Goal: Information Seeking & Learning: Understand process/instructions

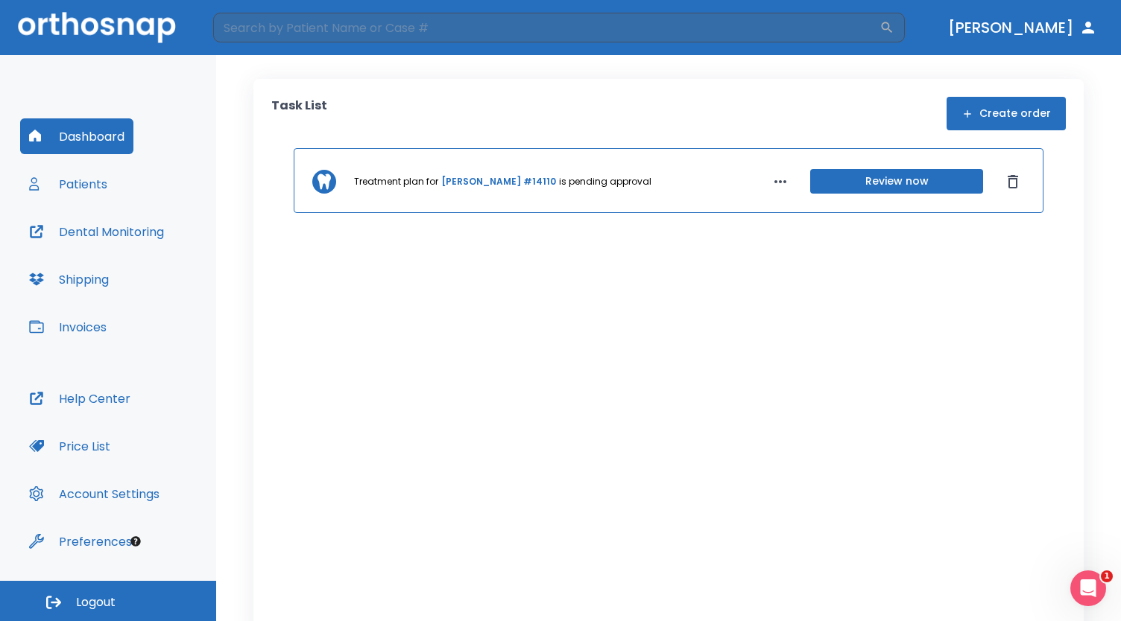
click at [774, 180] on icon "button" at bounding box center [780, 181] width 12 height 3
click at [550, 180] on div at bounding box center [560, 310] width 1121 height 621
click at [505, 176] on link "Adam Rudin #14110" at bounding box center [498, 181] width 115 height 13
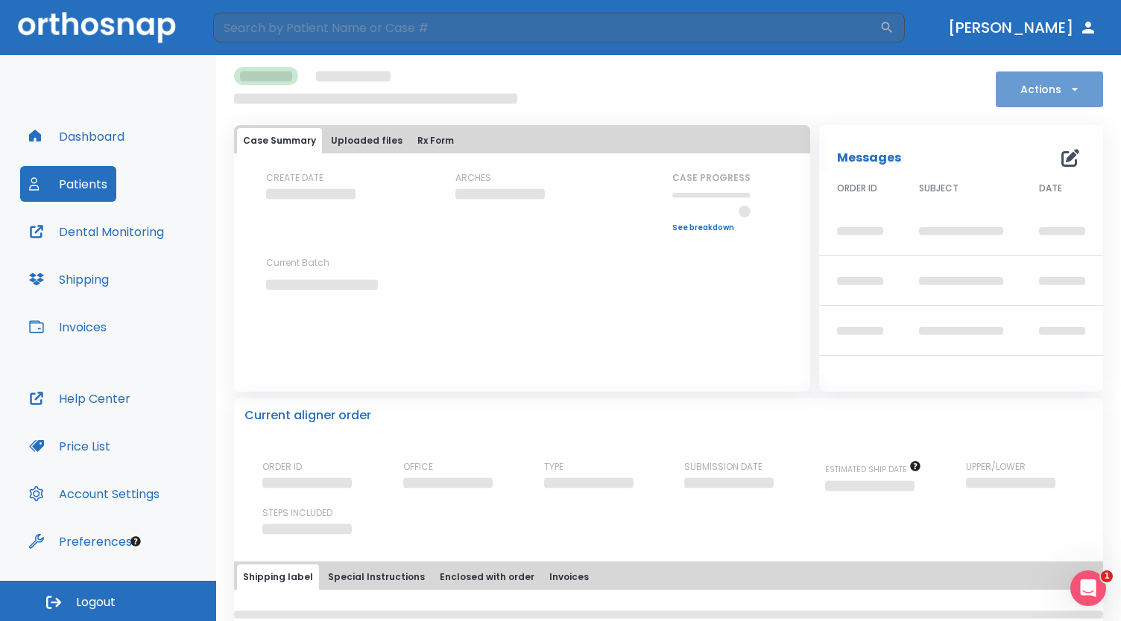
click at [1067, 83] on icon "button" at bounding box center [1074, 89] width 15 height 15
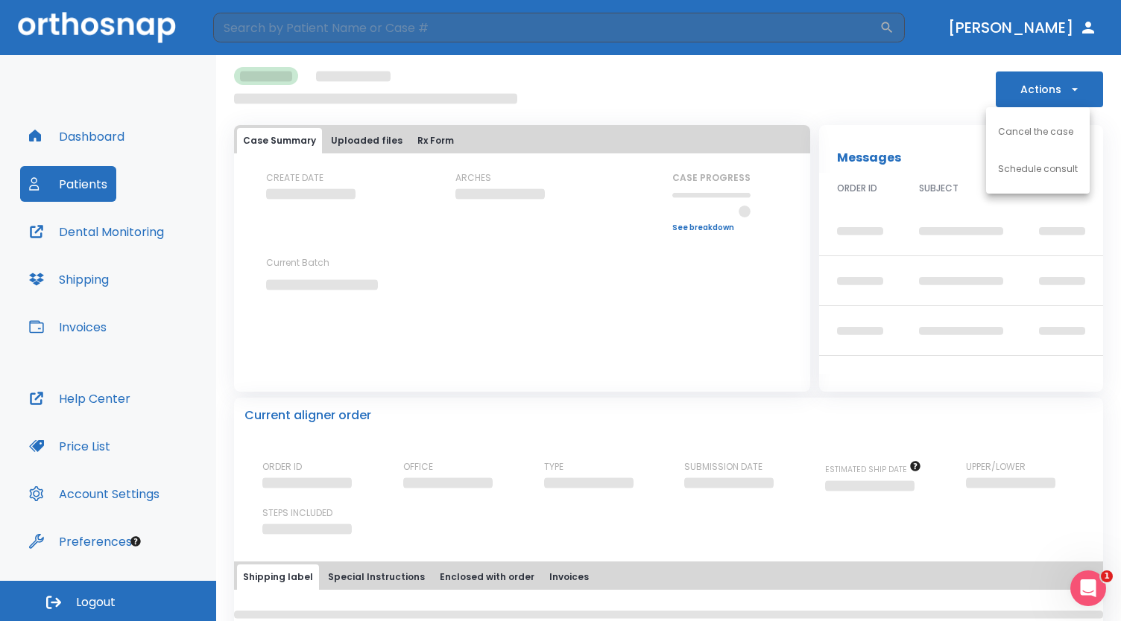
click at [949, 88] on div at bounding box center [560, 310] width 1121 height 621
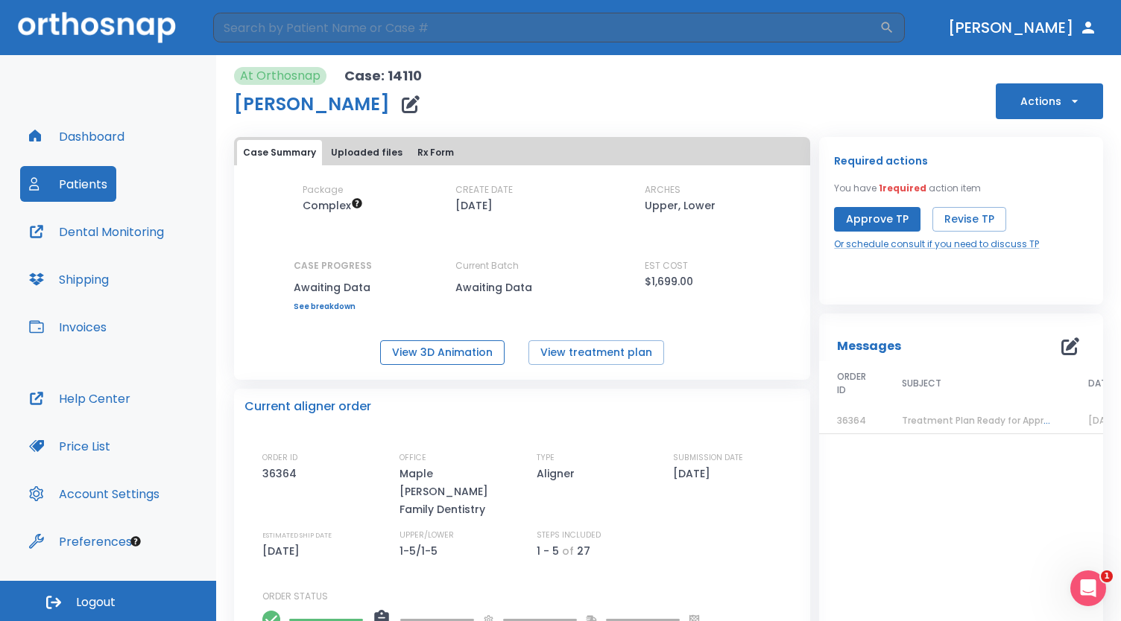
click at [463, 354] on button "View 3D Animation" at bounding box center [442, 353] width 124 height 25
click at [598, 341] on button "View treatment plan" at bounding box center [596, 353] width 136 height 25
click at [603, 354] on button "View treatment plan" at bounding box center [596, 353] width 136 height 25
click at [453, 357] on button "View 3D Animation" at bounding box center [442, 353] width 124 height 25
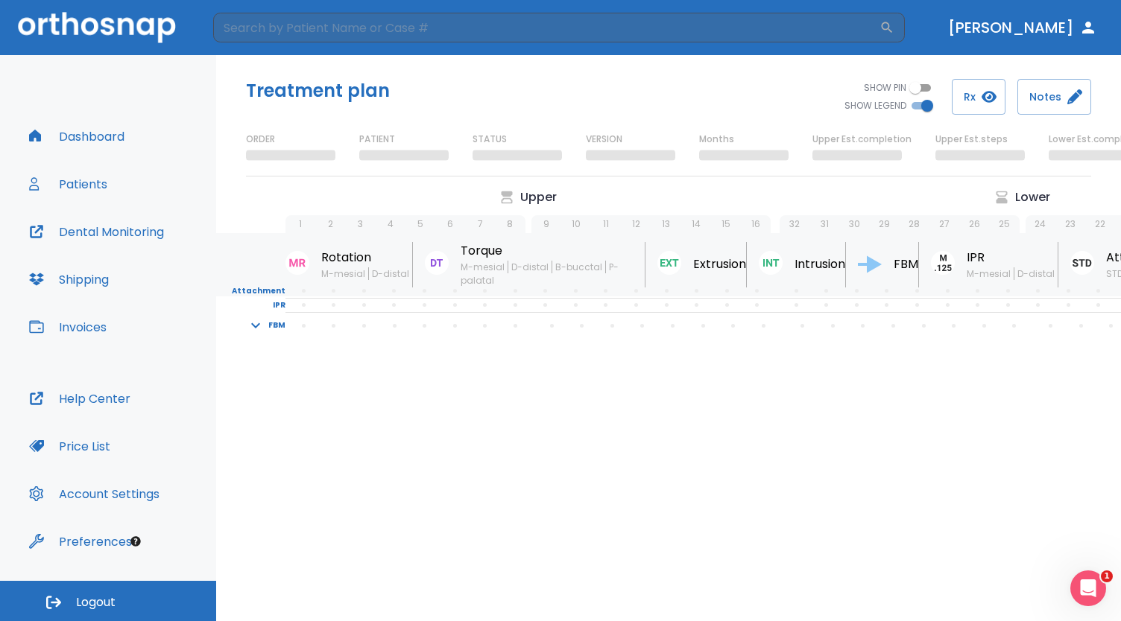
click at [875, 262] on icon at bounding box center [870, 264] width 24 height 17
click at [262, 324] on icon "button" at bounding box center [256, 326] width 18 height 18
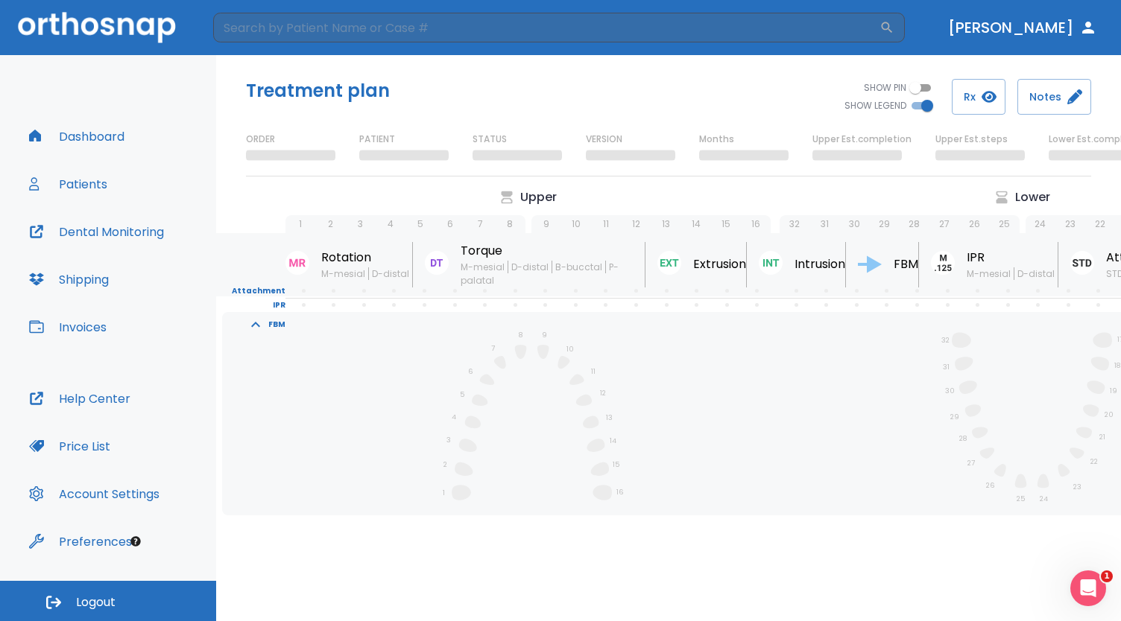
click at [493, 327] on span at bounding box center [485, 320] width 31 height 13
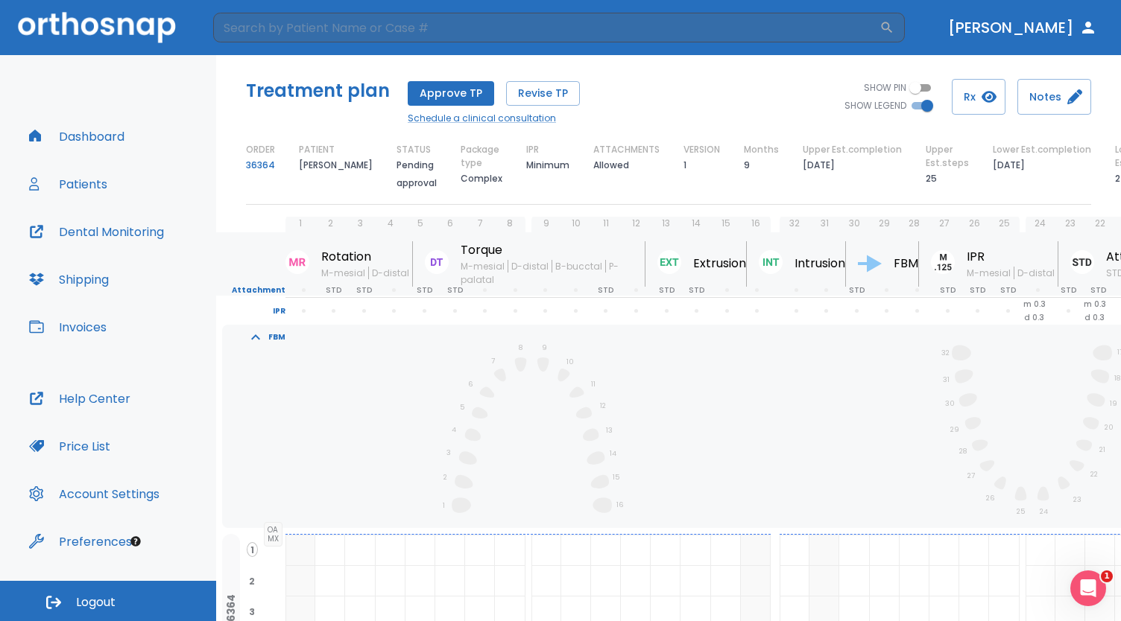
scroll to position [21, 0]
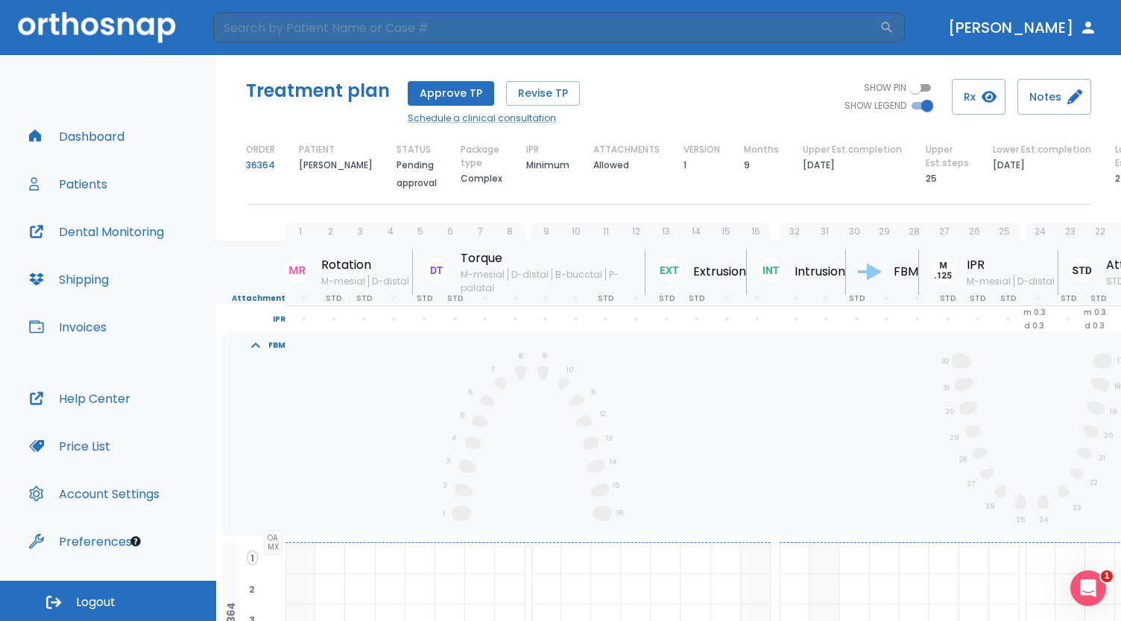
click at [478, 411] on icon "1 2 3 4 5 6 7 8 9 10 11 12 13 14 15 16" at bounding box center [533, 439] width 183 height 183
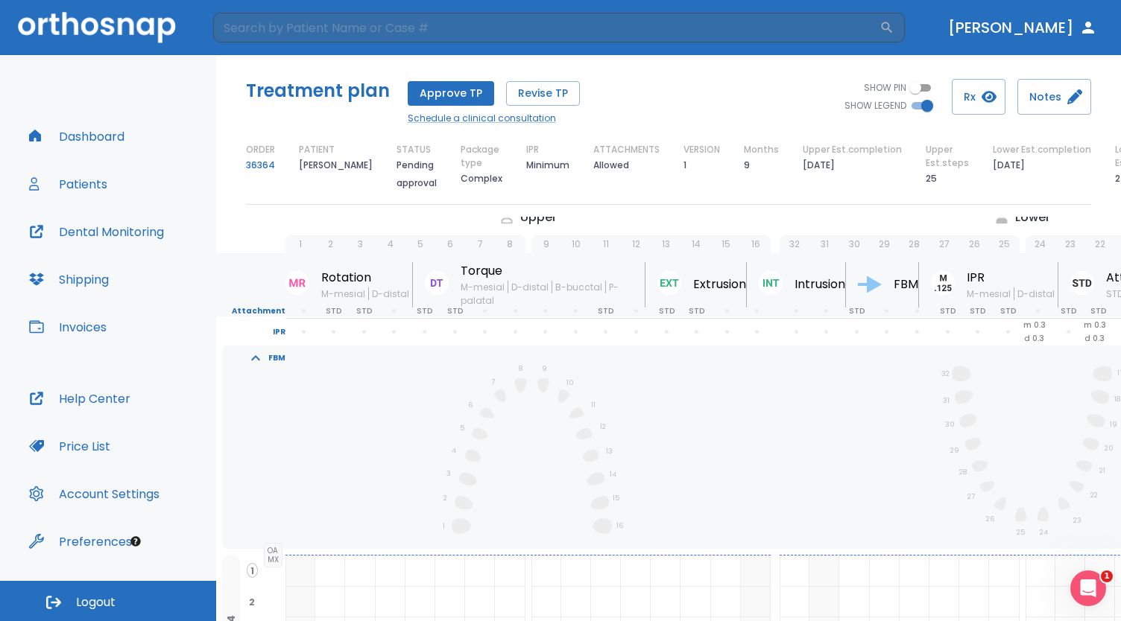
scroll to position [0, 0]
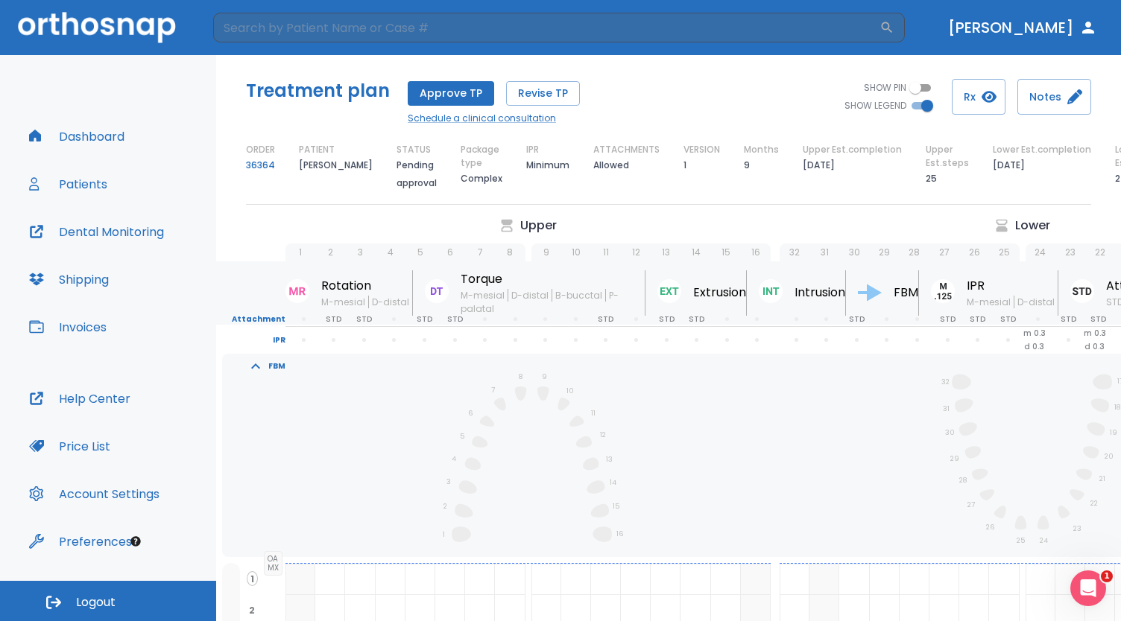
click at [934, 86] on input "SHOW PIN" at bounding box center [915, 88] width 54 height 18
click at [934, 86] on input "SHOW PIN" at bounding box center [927, 88] width 54 height 18
checkbox input "false"
click at [974, 103] on button "Rx" at bounding box center [978, 97] width 54 height 36
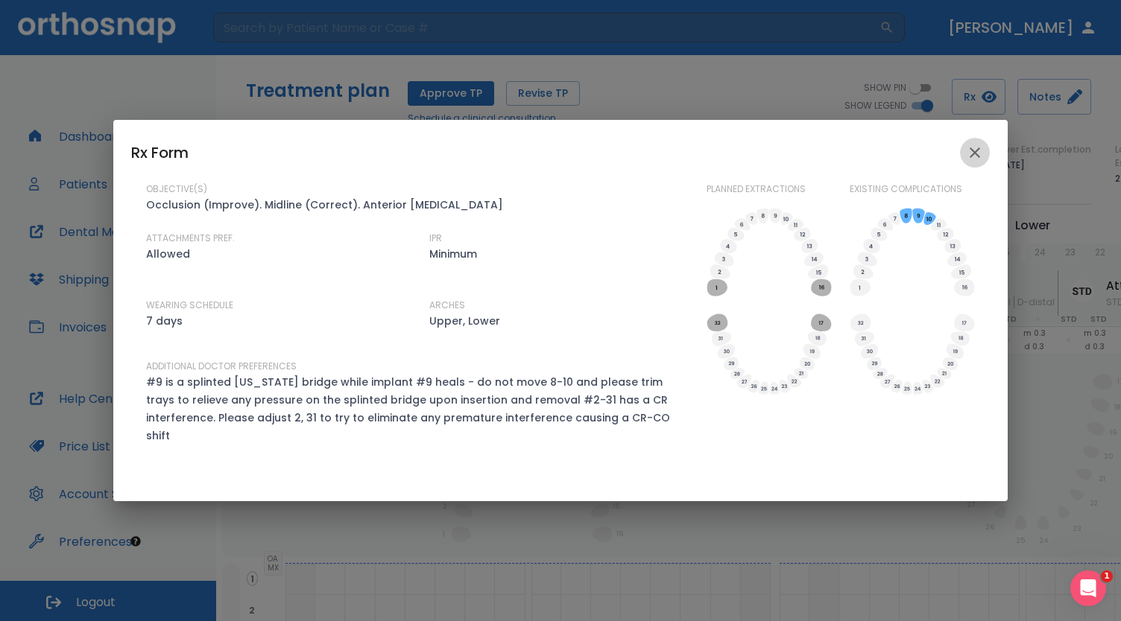
click at [976, 158] on icon "close" at bounding box center [974, 153] width 10 height 10
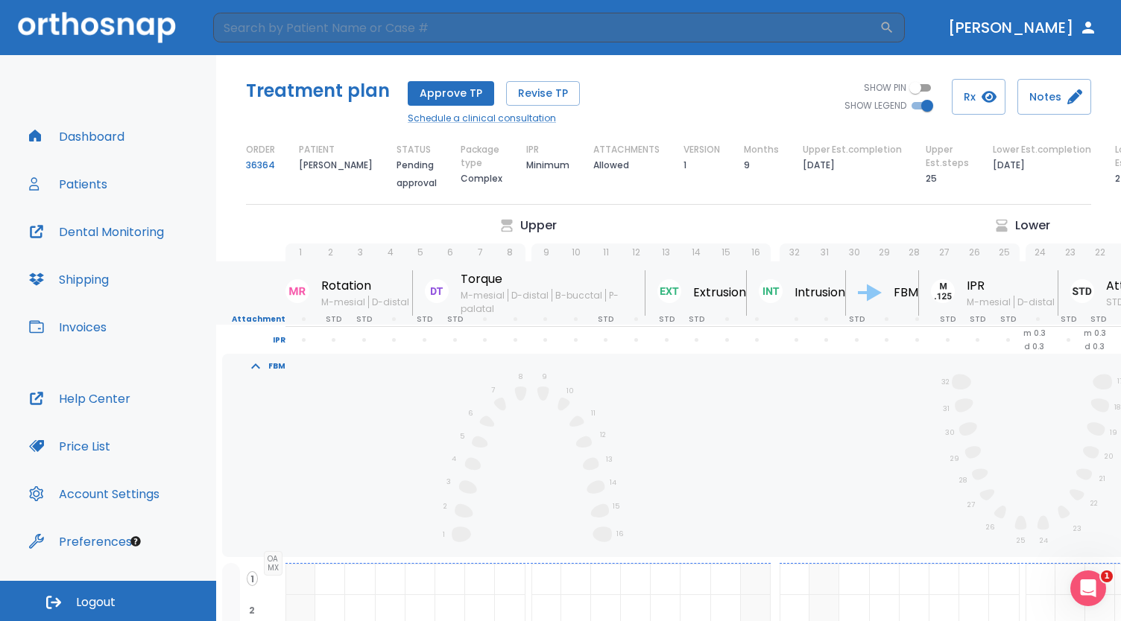
click at [78, 438] on button "Price List" at bounding box center [69, 446] width 99 height 36
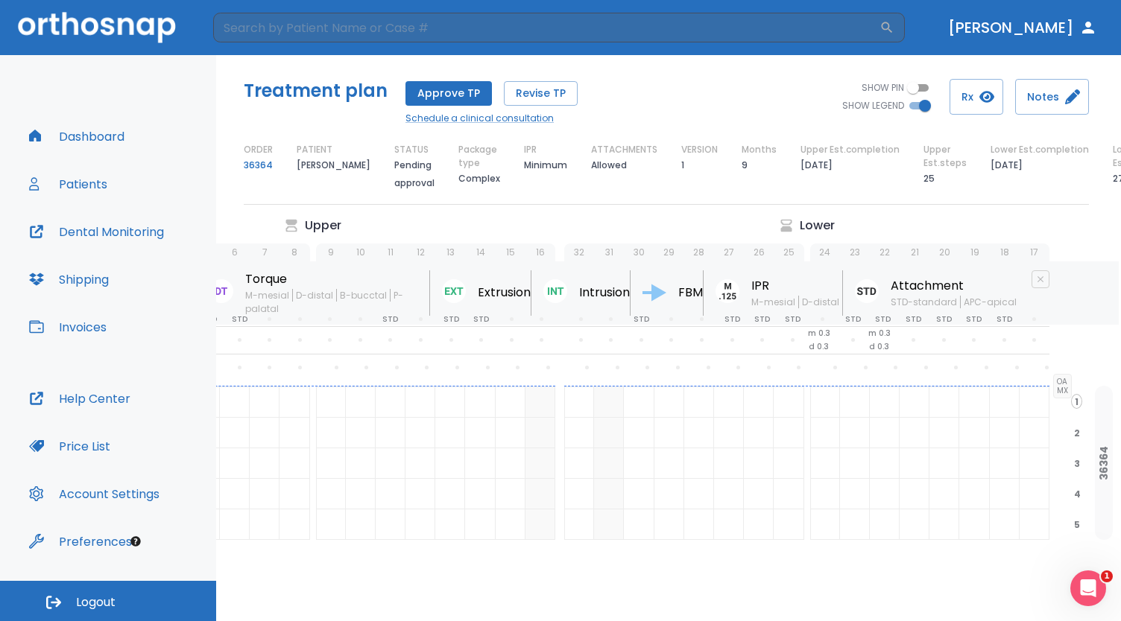
scroll to position [1, 222]
